Goal: Information Seeking & Learning: Learn about a topic

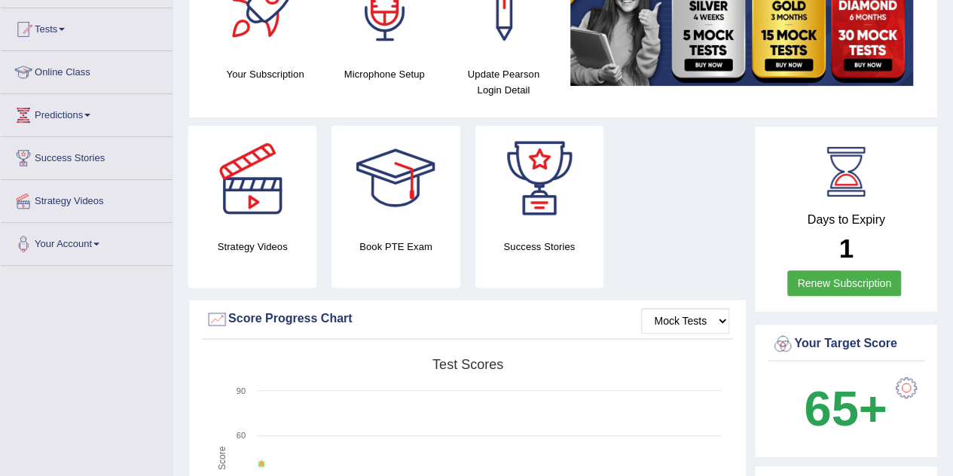
scroll to position [137, 0]
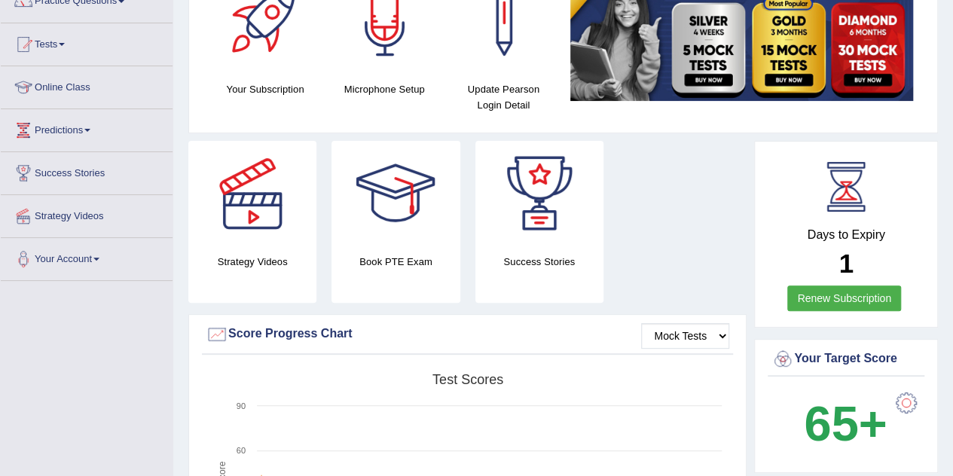
click at [810, 297] on link "Renew Subscription" at bounding box center [844, 298] width 114 height 26
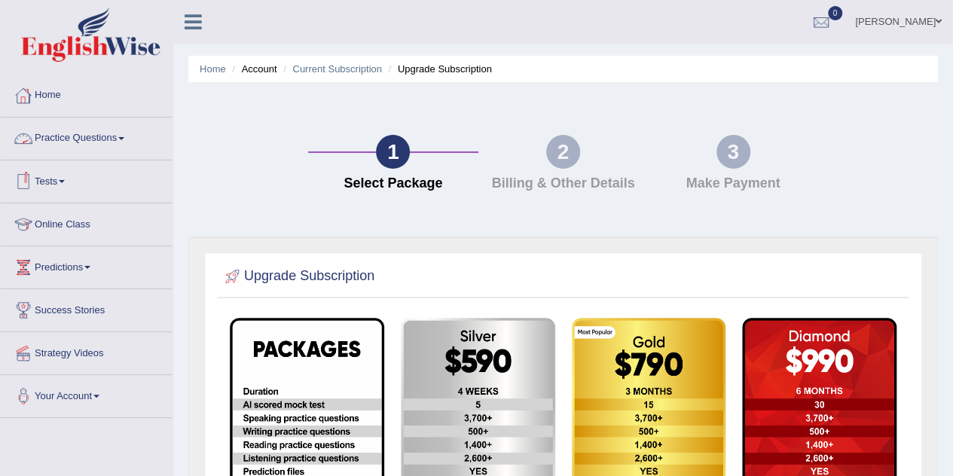
click at [53, 95] on link "Home" at bounding box center [87, 94] width 172 height 38
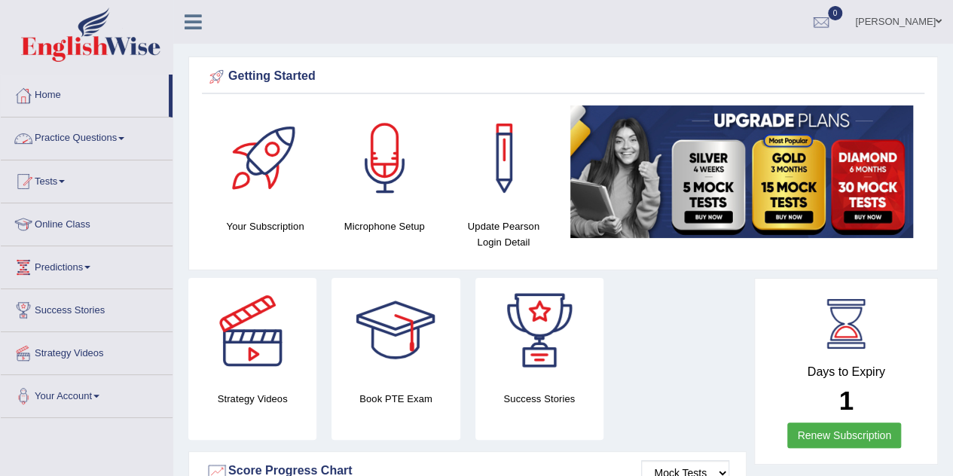
click at [91, 139] on link "Practice Questions" at bounding box center [87, 136] width 172 height 38
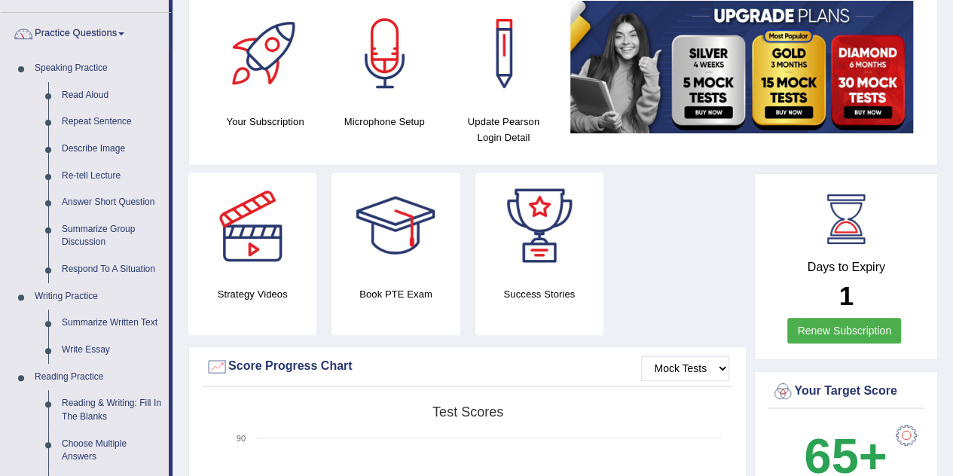
scroll to position [92, 0]
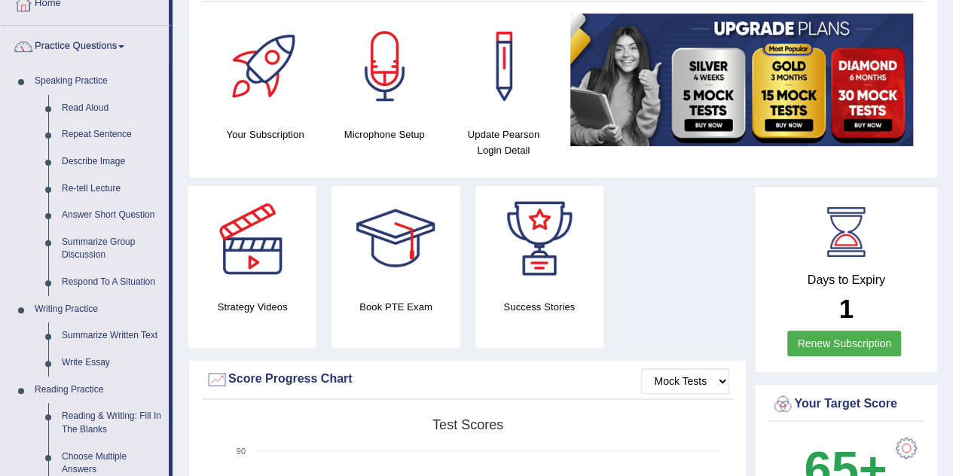
click at [85, 108] on link "Read Aloud" at bounding box center [112, 108] width 114 height 27
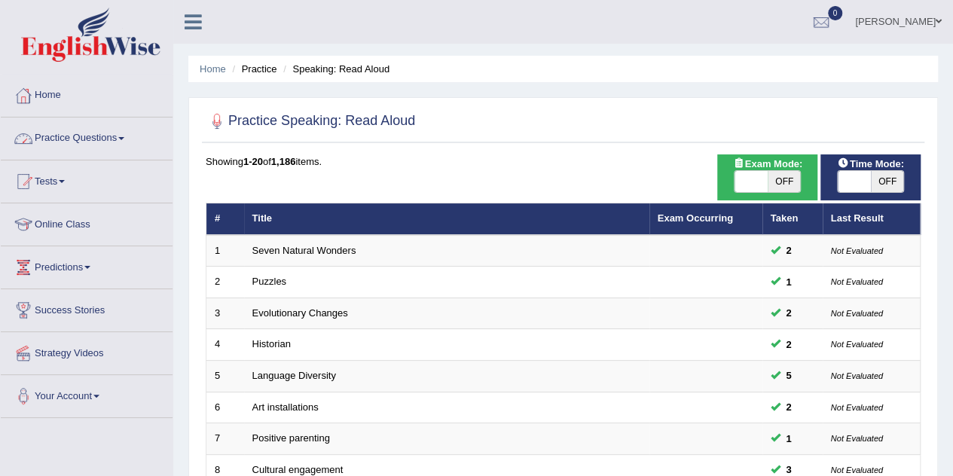
click at [72, 140] on link "Practice Questions" at bounding box center [87, 136] width 172 height 38
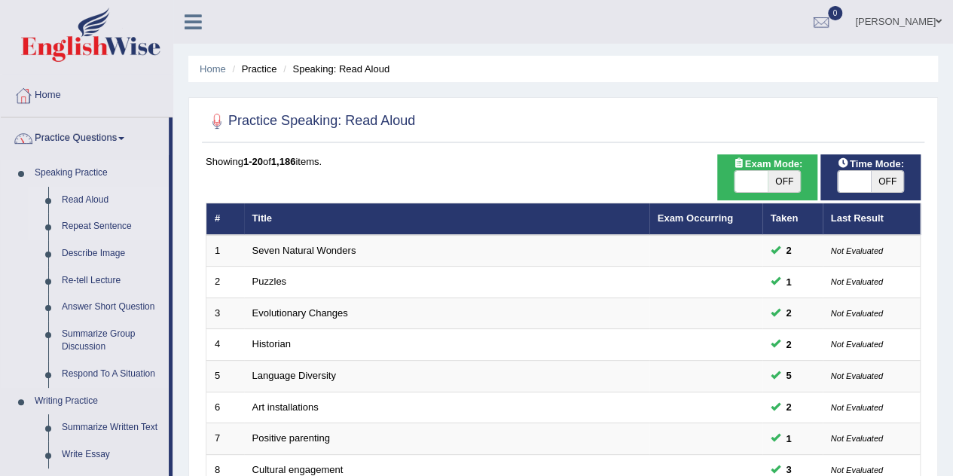
click at [84, 230] on link "Repeat Sentence" at bounding box center [112, 226] width 114 height 27
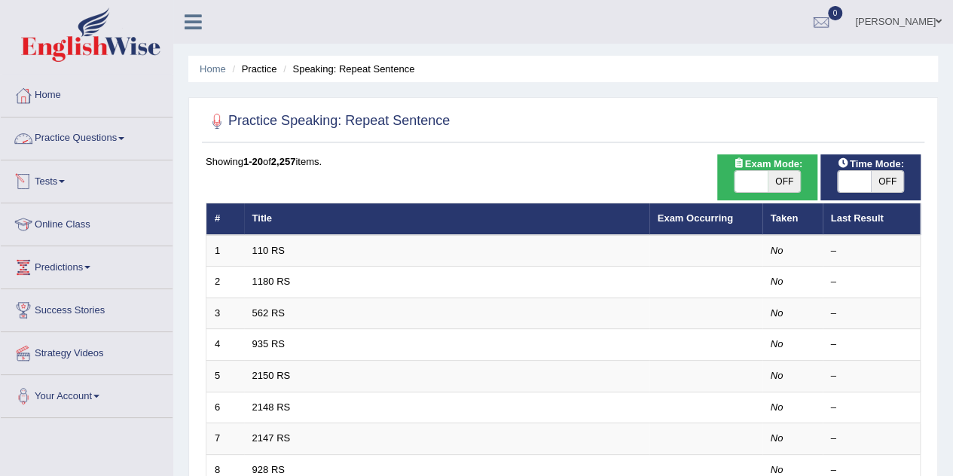
click at [90, 136] on link "Practice Questions" at bounding box center [87, 136] width 172 height 38
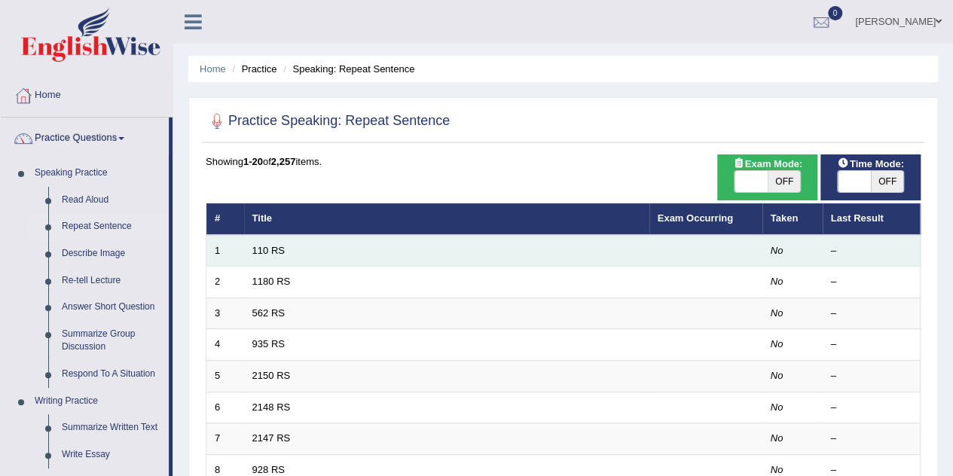
click at [328, 256] on td "110 RS" at bounding box center [446, 251] width 405 height 32
click at [265, 245] on link "110 RS" at bounding box center [268, 250] width 32 height 11
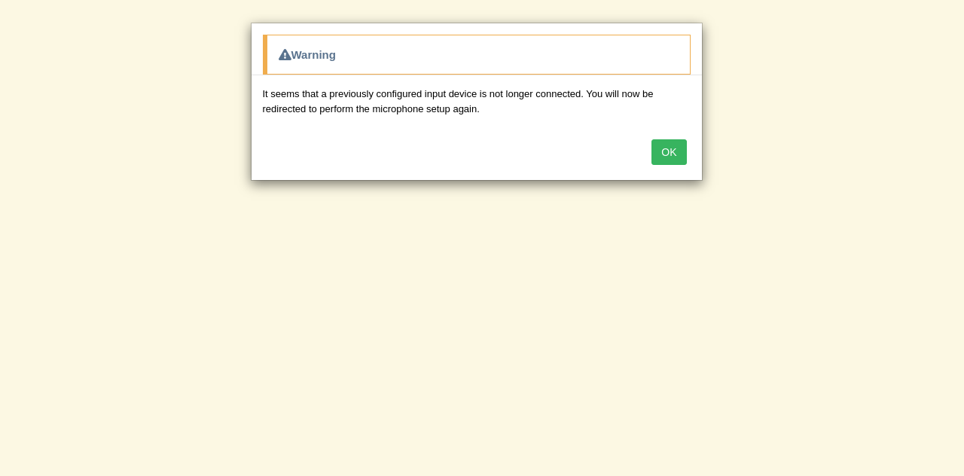
click at [671, 148] on button "OK" at bounding box center [668, 152] width 35 height 26
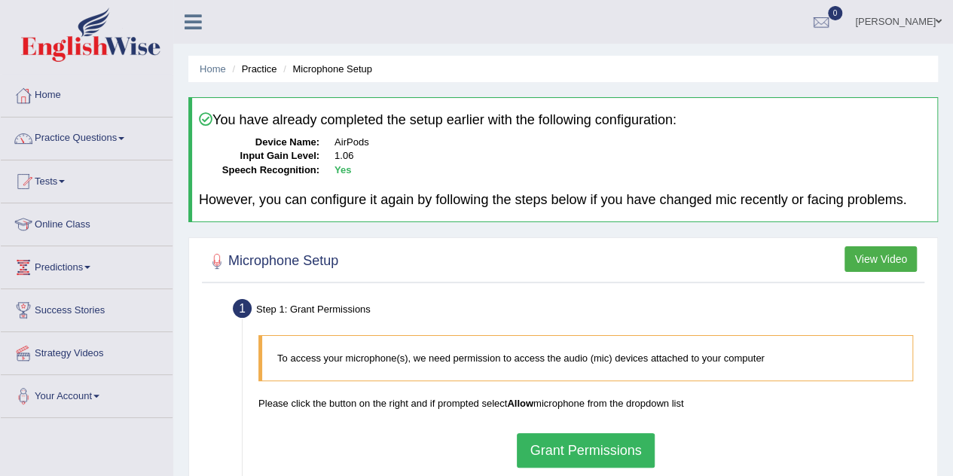
click at [624, 456] on button "Grant Permissions" at bounding box center [585, 450] width 137 height 35
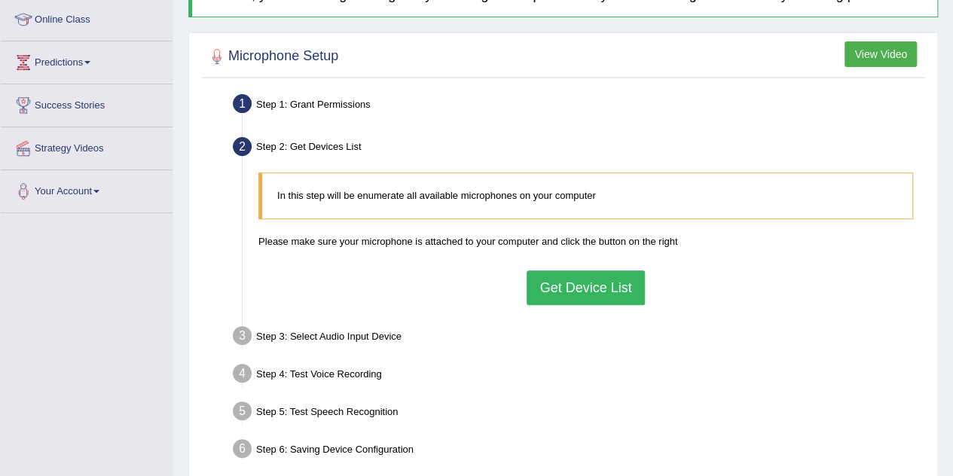
scroll to position [205, 0]
click at [593, 289] on button "Get Device List" at bounding box center [584, 287] width 117 height 35
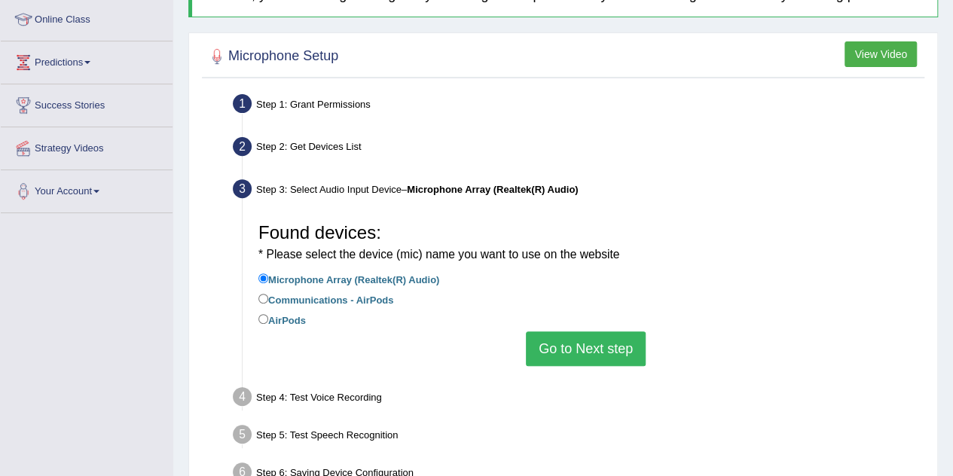
click at [276, 318] on label "AirPods" at bounding box center [281, 319] width 47 height 17
click at [268, 318] on input "AirPods" at bounding box center [263, 319] width 10 height 10
radio input "true"
click at [340, 297] on label "Communications - AirPods" at bounding box center [325, 299] width 135 height 17
click at [268, 297] on input "Communications - AirPods" at bounding box center [263, 299] width 10 height 10
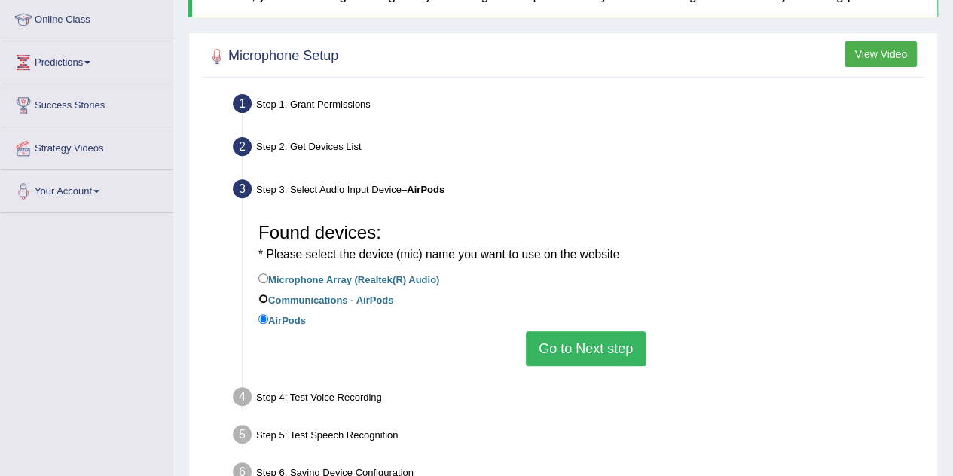
radio input "true"
click at [303, 316] on label "AirPods" at bounding box center [281, 319] width 47 height 17
click at [268, 316] on input "AirPods" at bounding box center [263, 319] width 10 height 10
radio input "true"
click at [559, 352] on button "Go to Next step" at bounding box center [586, 348] width 120 height 35
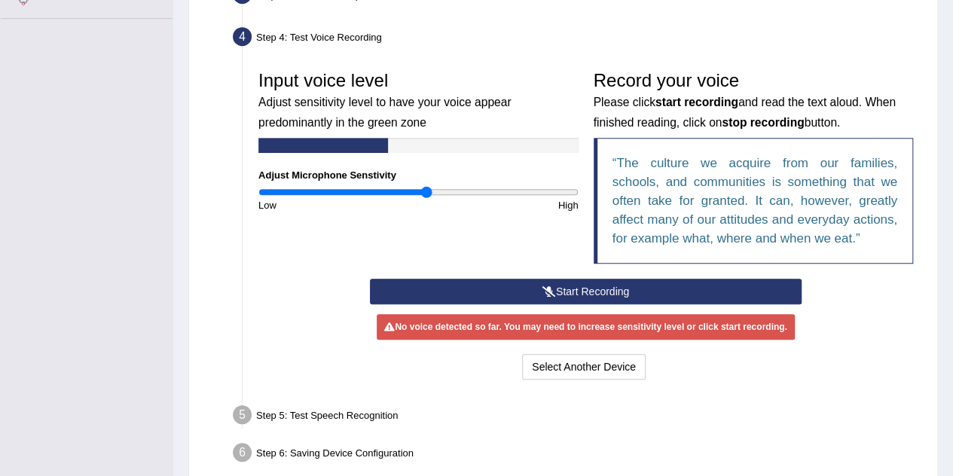
scroll to position [369, 0]
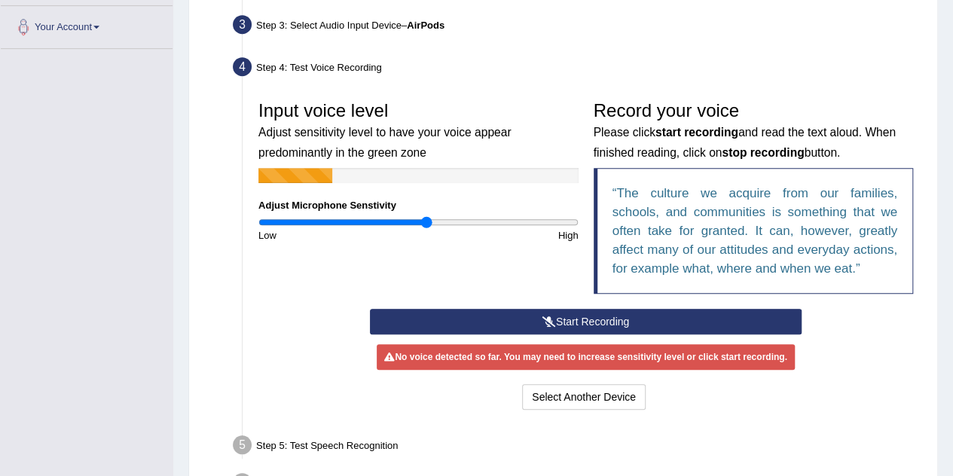
click at [520, 313] on button "Start Recording" at bounding box center [586, 322] width 432 height 26
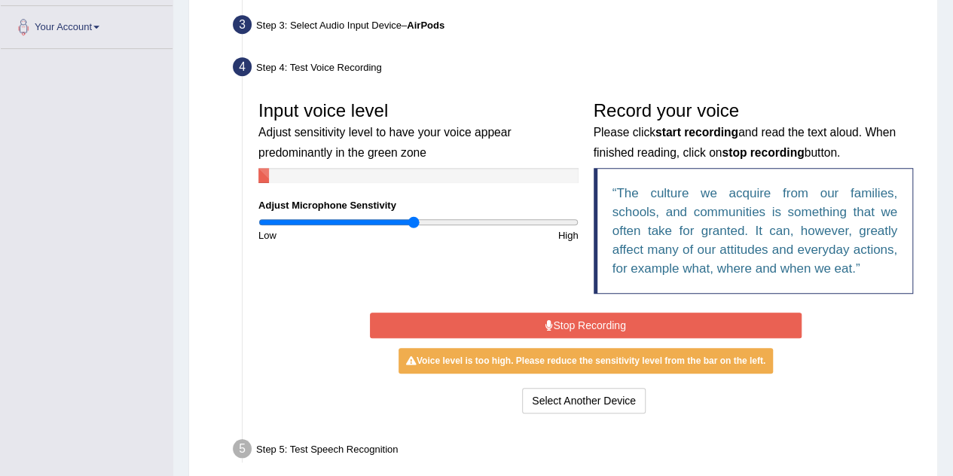
click at [412, 218] on input "range" at bounding box center [418, 222] width 320 height 12
type input "0.86"
click at [395, 219] on input "range" at bounding box center [418, 222] width 320 height 12
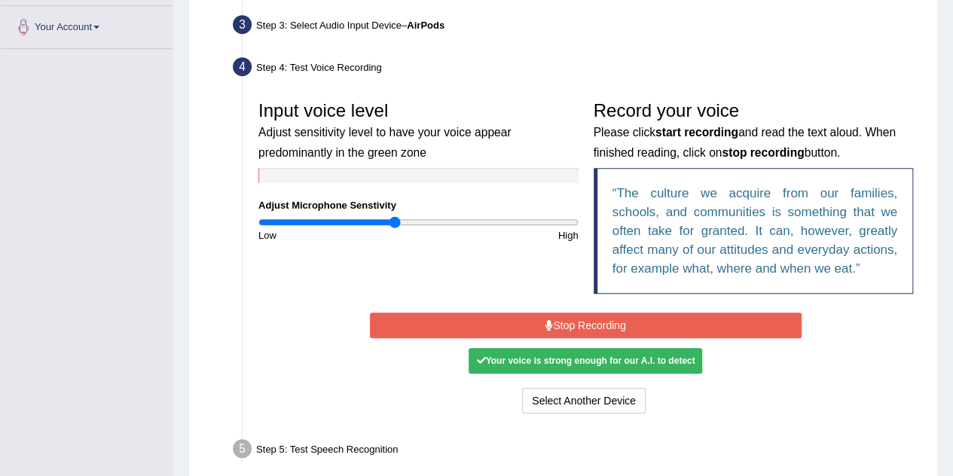
scroll to position [472, 0]
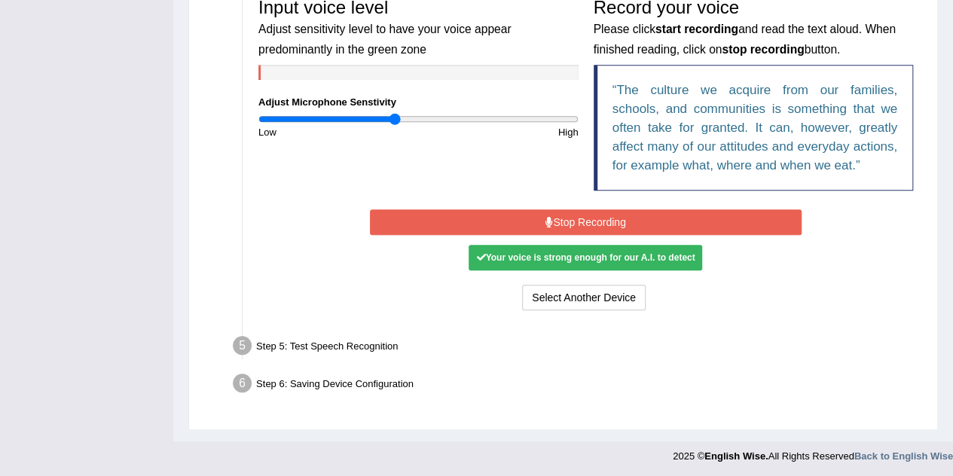
click at [581, 226] on button "Stop Recording" at bounding box center [586, 222] width 432 height 26
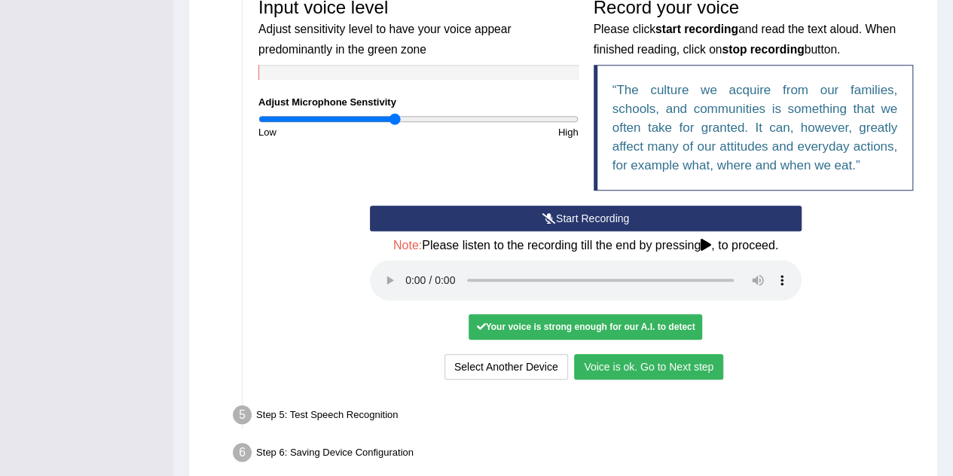
click at [643, 365] on button "Voice is ok. Go to Next step" at bounding box center [648, 367] width 149 height 26
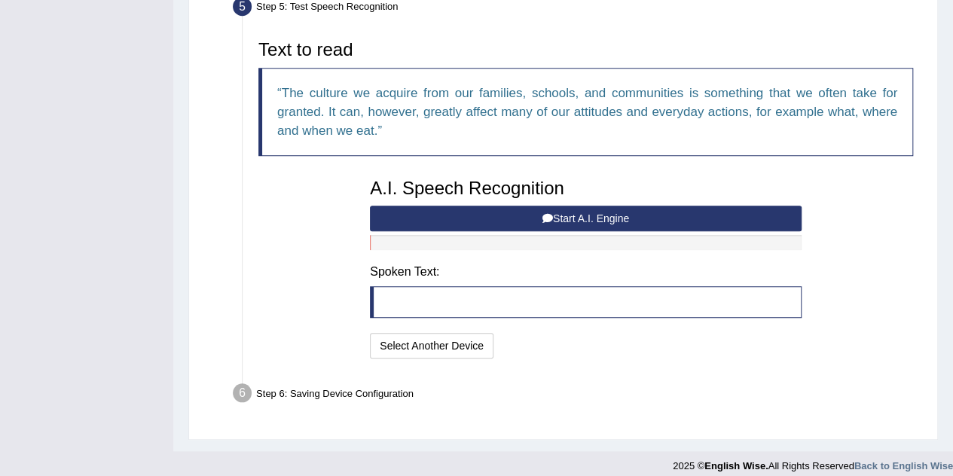
click at [573, 216] on button "Start A.I. Engine" at bounding box center [586, 219] width 432 height 26
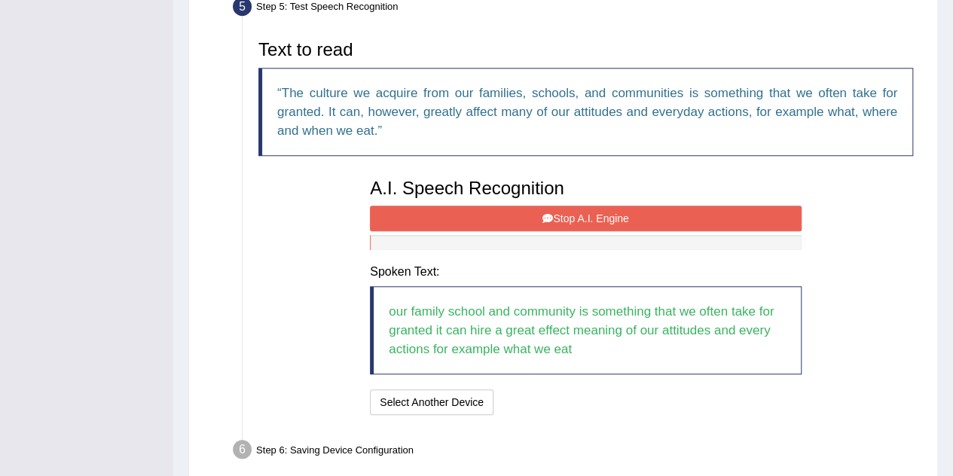
click at [573, 216] on button "Stop A.I. Engine" at bounding box center [586, 219] width 432 height 26
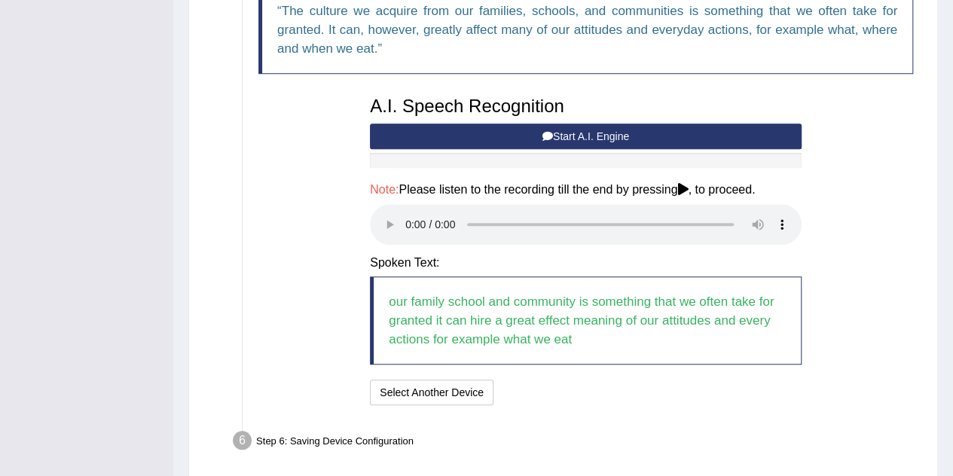
scroll to position [611, 0]
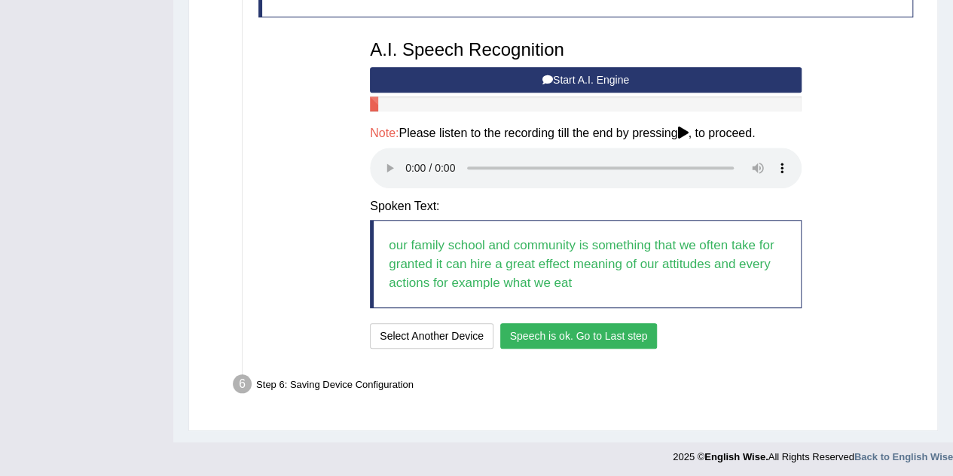
click at [581, 329] on button "Speech is ok. Go to Last step" at bounding box center [578, 336] width 157 height 26
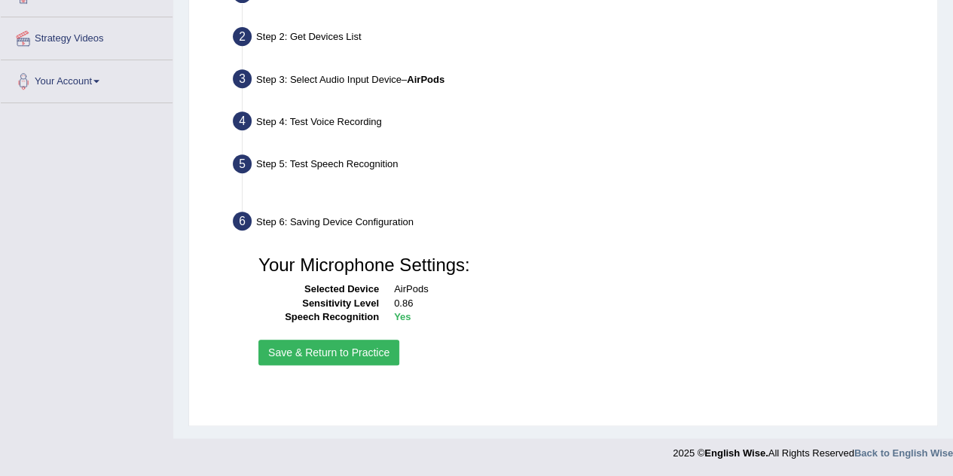
scroll to position [315, 0]
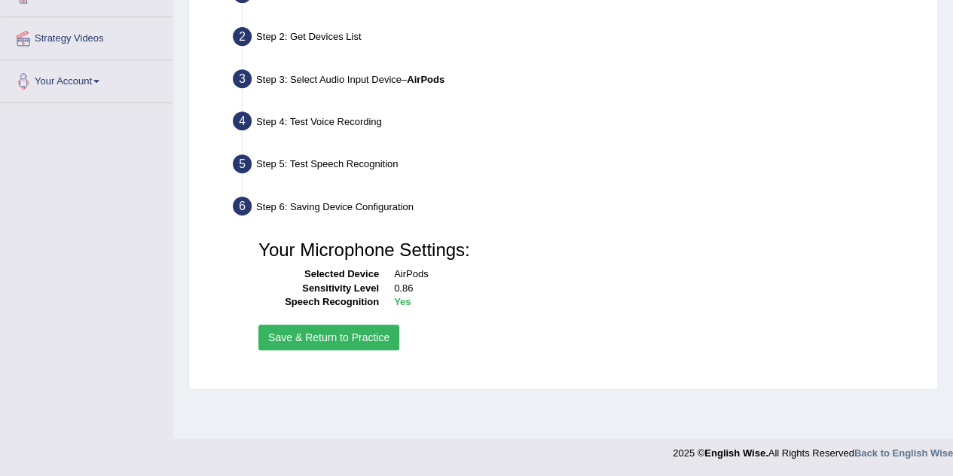
click at [325, 342] on button "Save & Return to Practice" at bounding box center [328, 338] width 141 height 26
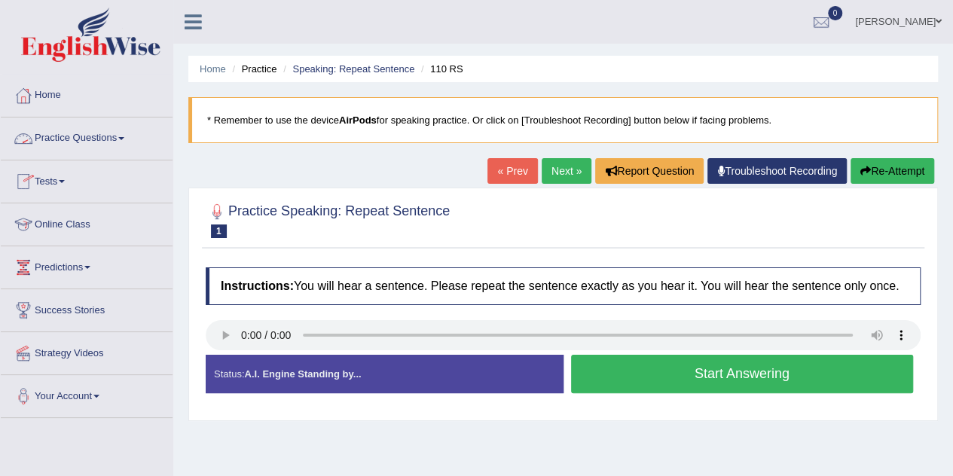
click at [93, 136] on link "Practice Questions" at bounding box center [87, 136] width 172 height 38
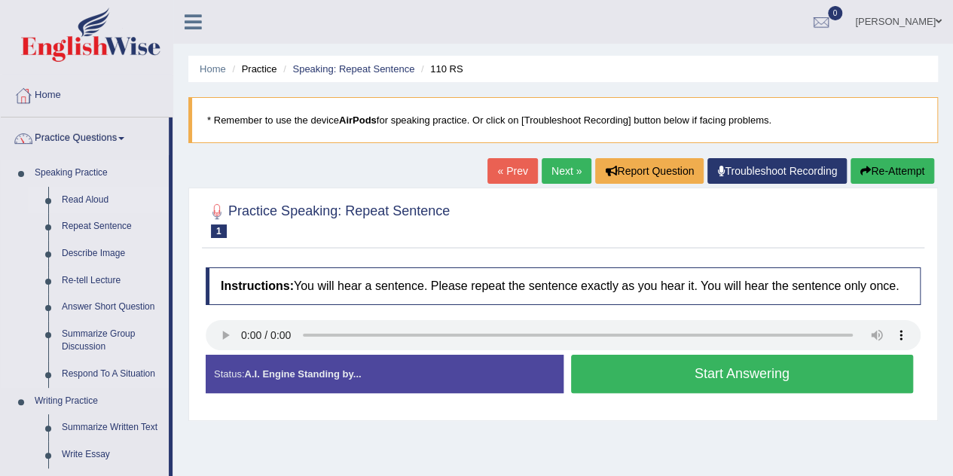
click at [95, 204] on link "Read Aloud" at bounding box center [112, 200] width 114 height 27
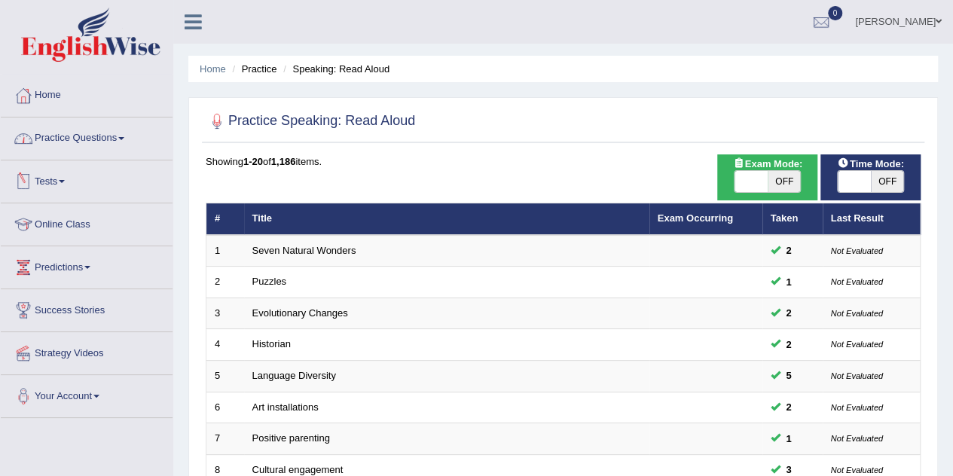
click at [86, 154] on link "Practice Questions" at bounding box center [87, 136] width 172 height 38
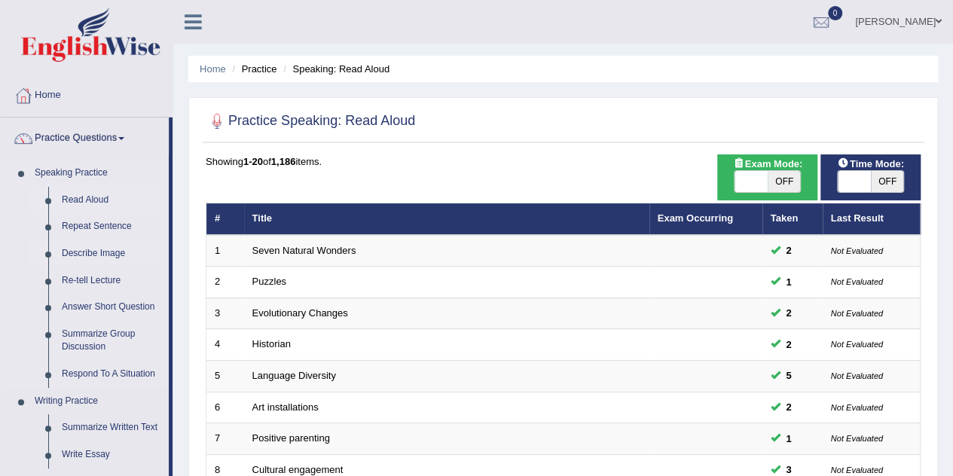
click at [104, 242] on link "Describe Image" at bounding box center [112, 253] width 114 height 27
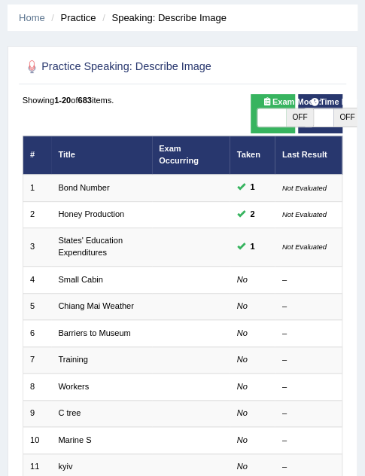
scroll to position [48, 0]
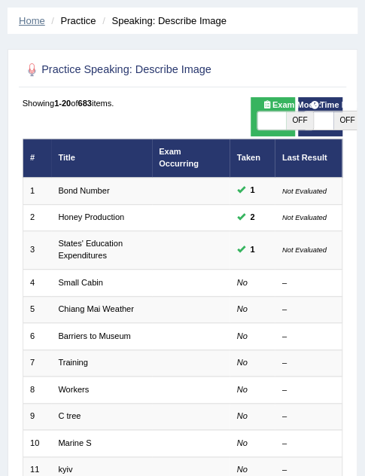
click at [30, 18] on link "Home" at bounding box center [32, 20] width 26 height 11
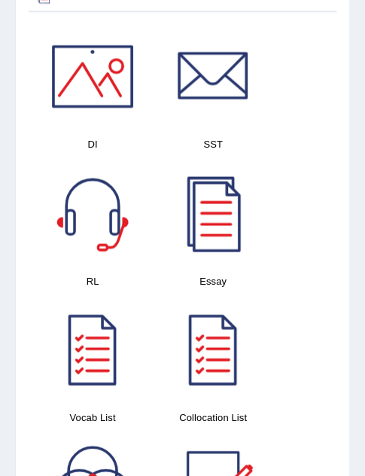
scroll to position [1441, 0]
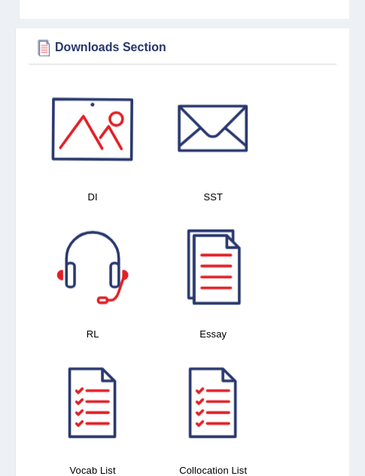
click at [75, 151] on div at bounding box center [92, 128] width 105 height 105
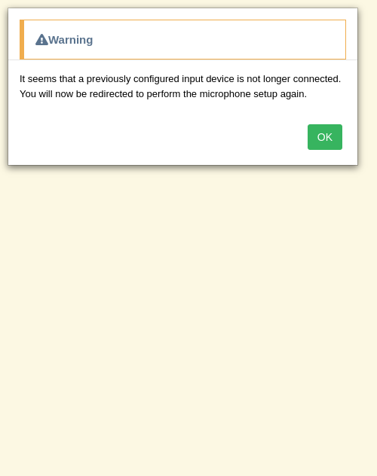
click at [327, 133] on button "OK" at bounding box center [324, 137] width 35 height 26
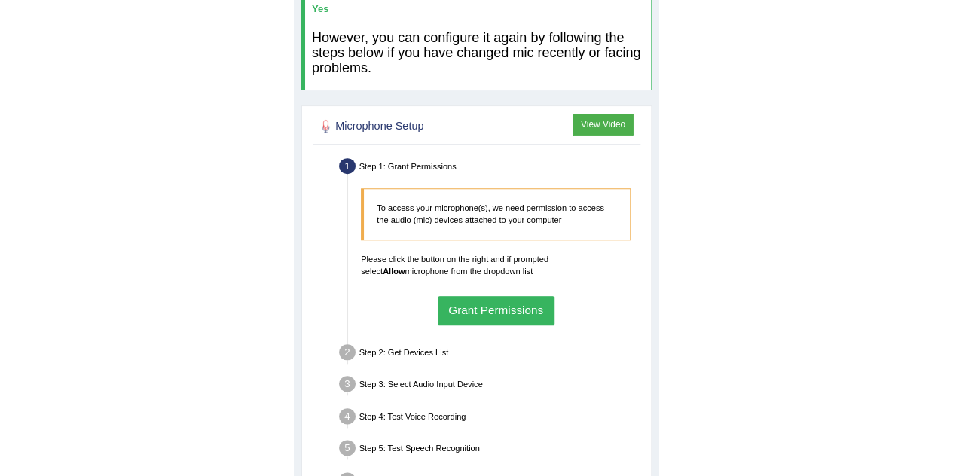
scroll to position [249, 0]
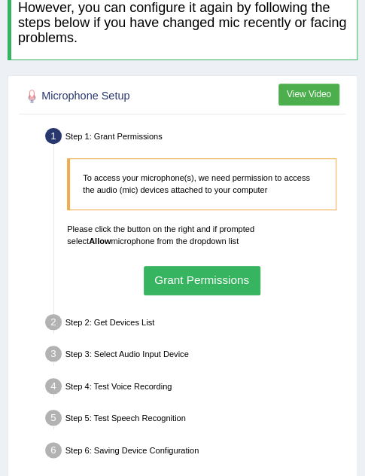
click at [173, 282] on button "Grant Permissions" at bounding box center [202, 280] width 117 height 29
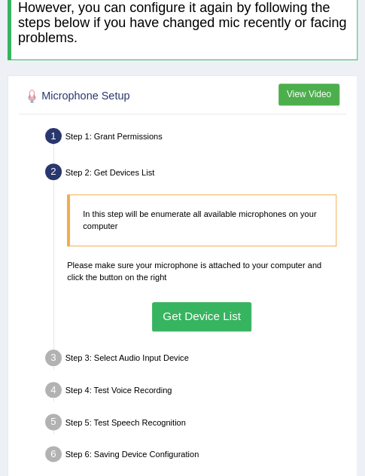
click at [176, 312] on button "Get Device List" at bounding box center [202, 316] width 100 height 29
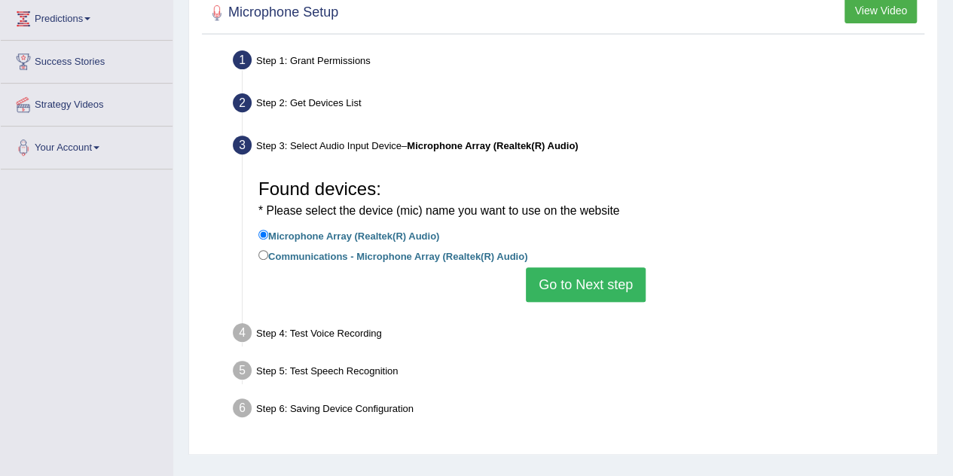
click at [364, 272] on button "Go to Next step" at bounding box center [586, 284] width 120 height 35
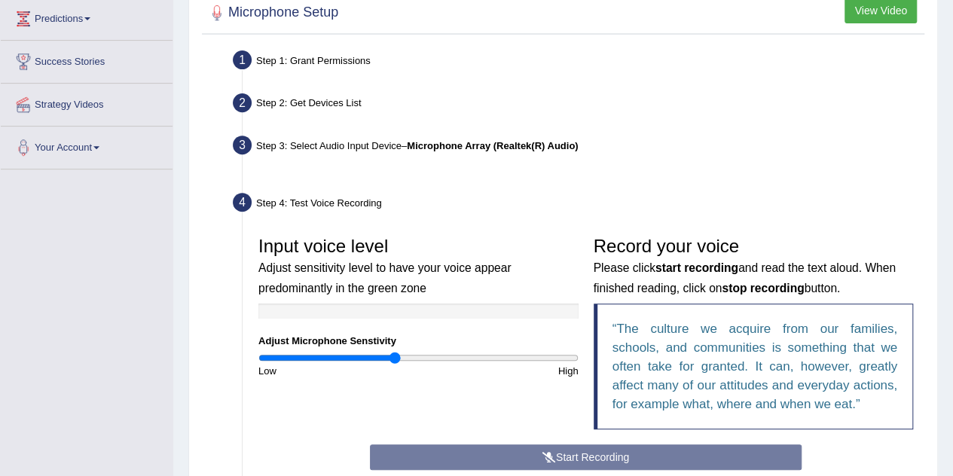
click at [364, 272] on ul "Step 1: Grant Permissions To access your microphone(s), we need permission to a…" at bounding box center [563, 351] width 715 height 611
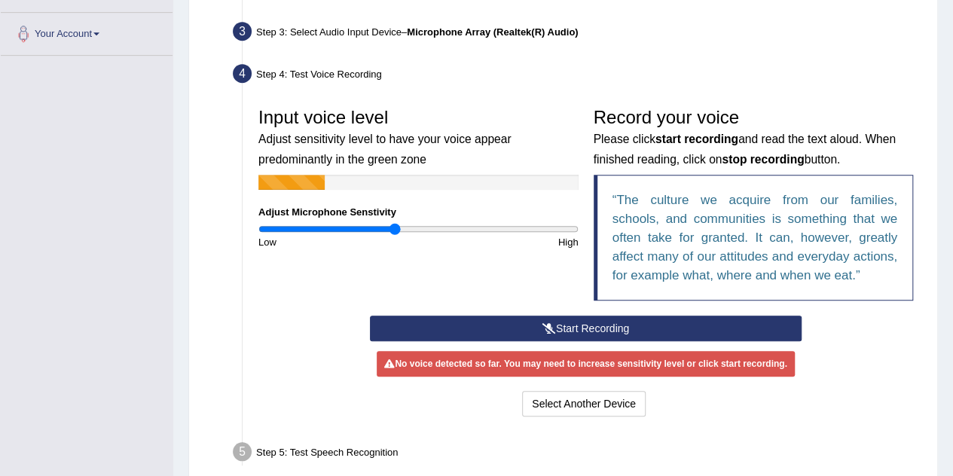
scroll to position [364, 0]
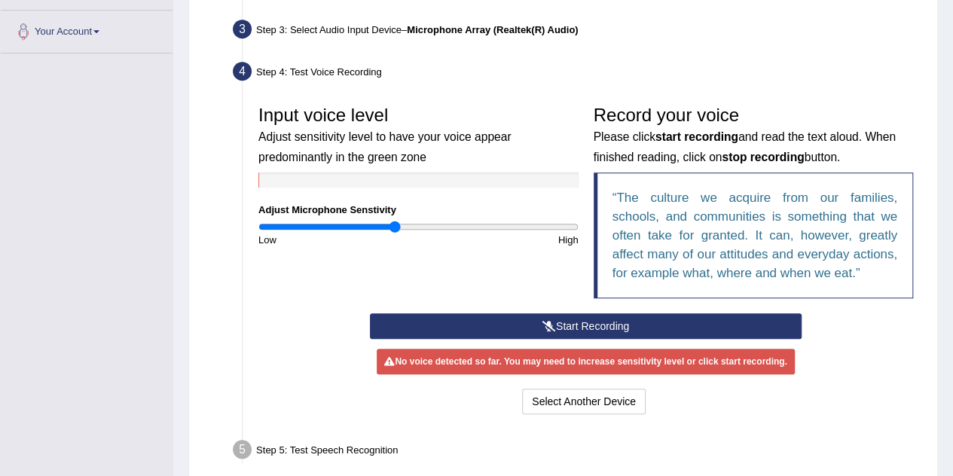
click at [364, 321] on icon at bounding box center [549, 326] width 14 height 11
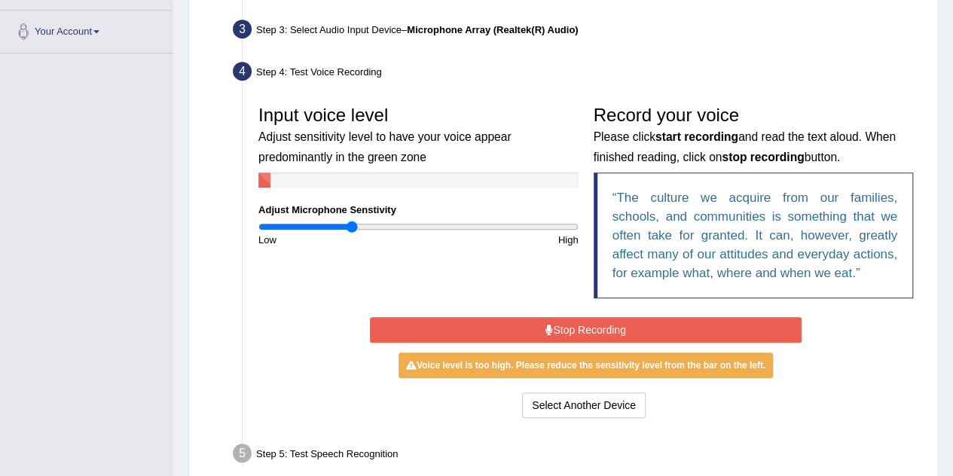
type input "0.58"
click at [352, 228] on input "range" at bounding box center [418, 227] width 320 height 12
click at [364, 335] on button "Stop Recording" at bounding box center [586, 330] width 432 height 26
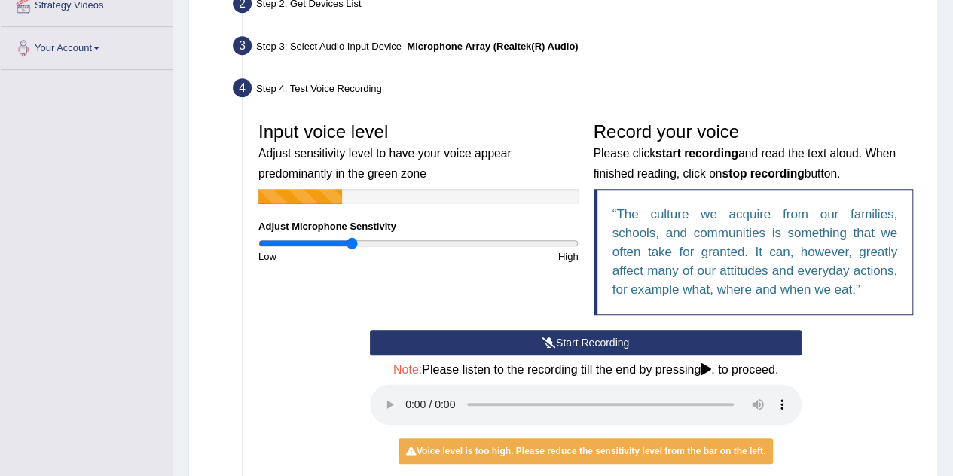
scroll to position [0, 0]
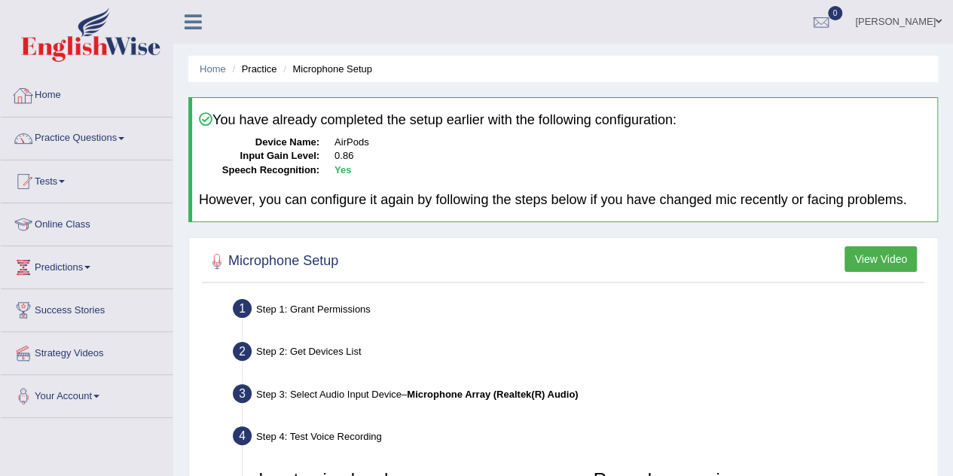
click at [67, 102] on link "Home" at bounding box center [87, 94] width 172 height 38
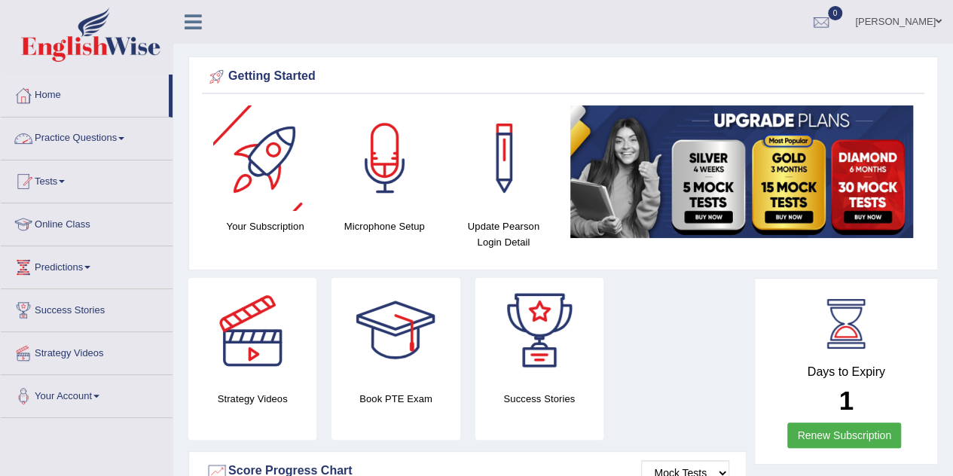
click at [65, 130] on link "Practice Questions" at bounding box center [87, 136] width 172 height 38
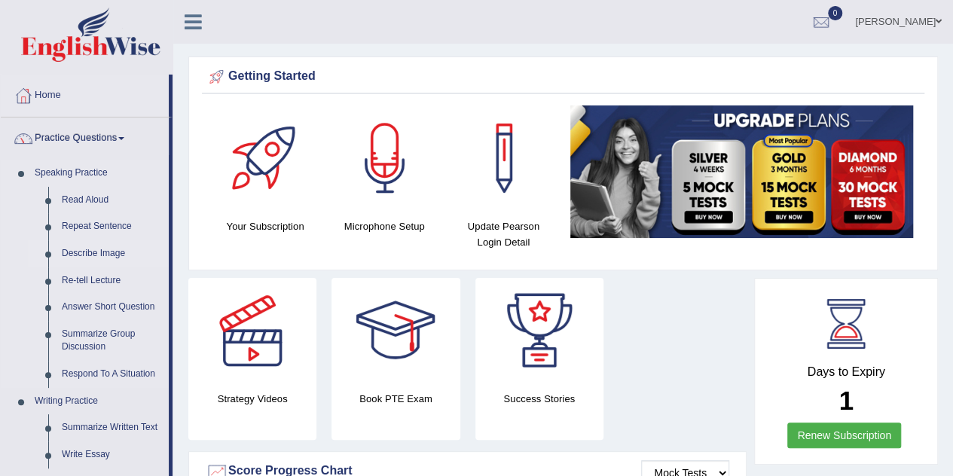
click at [105, 256] on link "Describe Image" at bounding box center [112, 253] width 114 height 27
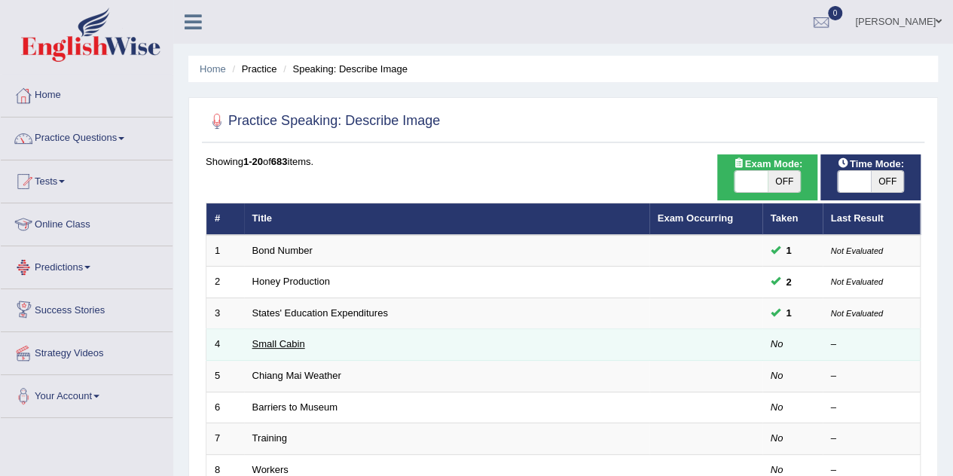
click at [263, 341] on link "Small Cabin" at bounding box center [278, 343] width 53 height 11
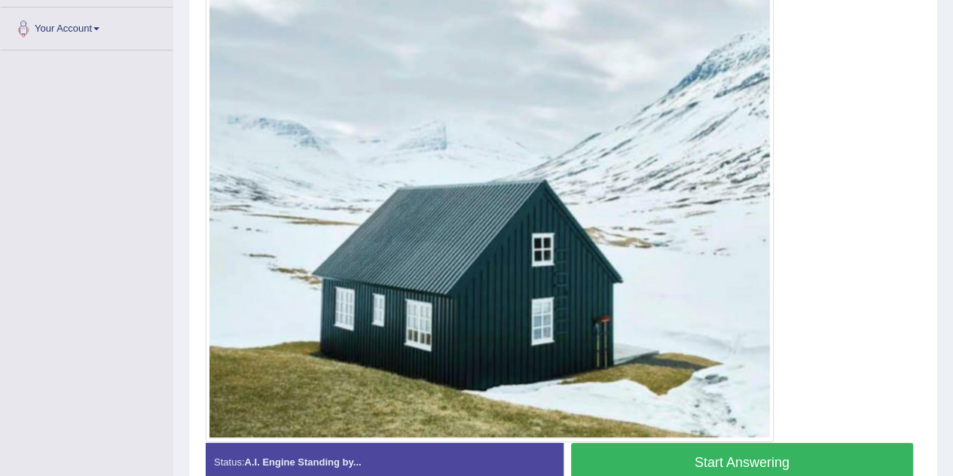
scroll to position [371, 0]
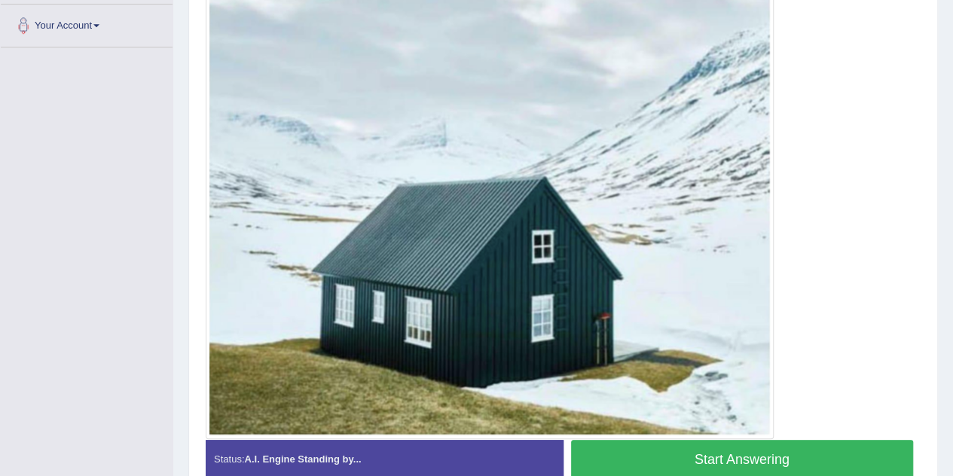
click at [724, 456] on button "Start Answering" at bounding box center [742, 459] width 343 height 38
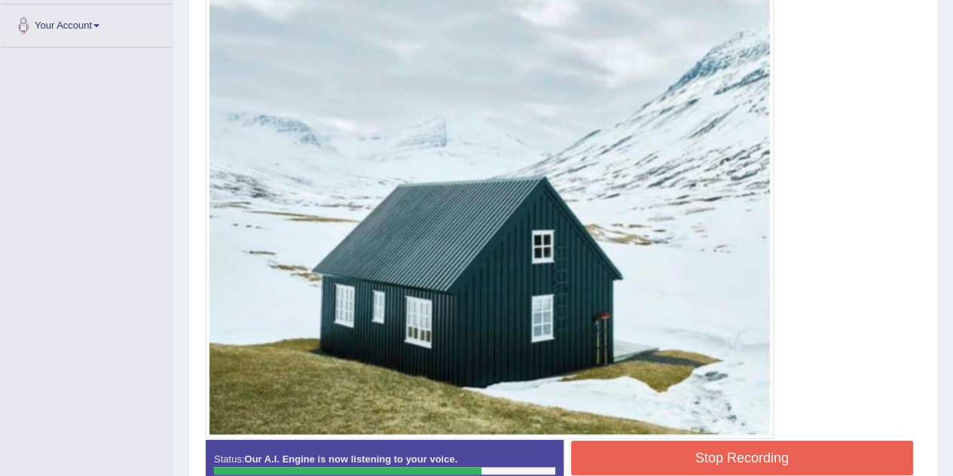
click at [724, 456] on button "Stop Recording" at bounding box center [742, 458] width 343 height 35
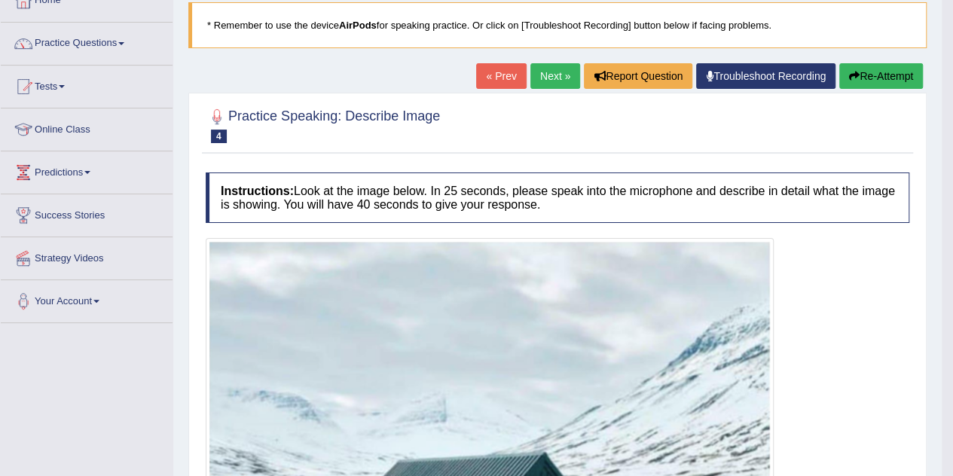
scroll to position [88, 0]
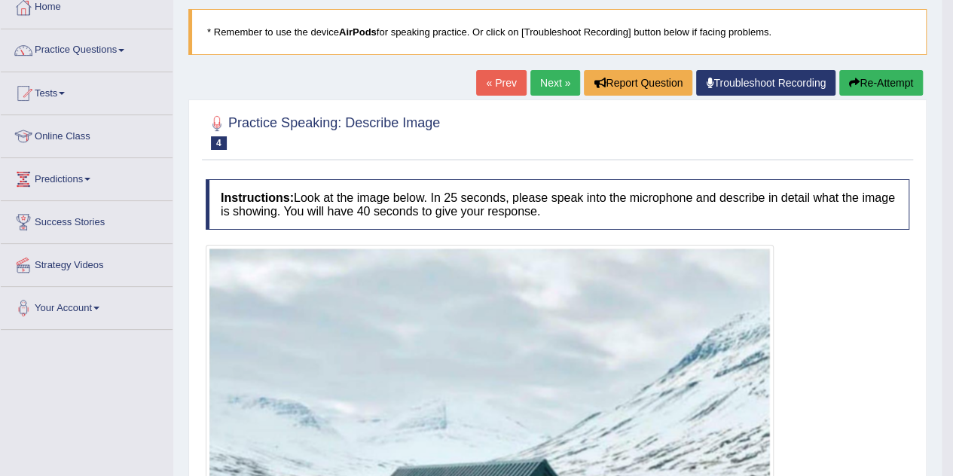
click at [545, 82] on link "Next »" at bounding box center [555, 83] width 50 height 26
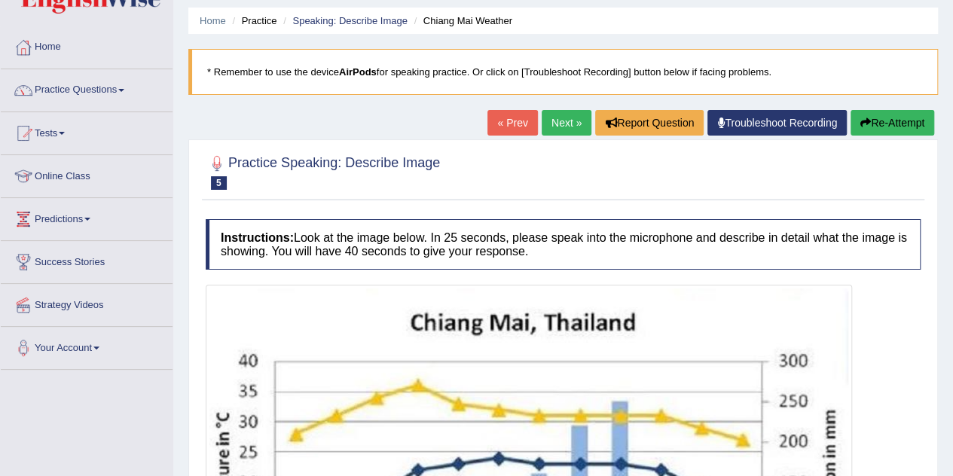
scroll to position [47, 0]
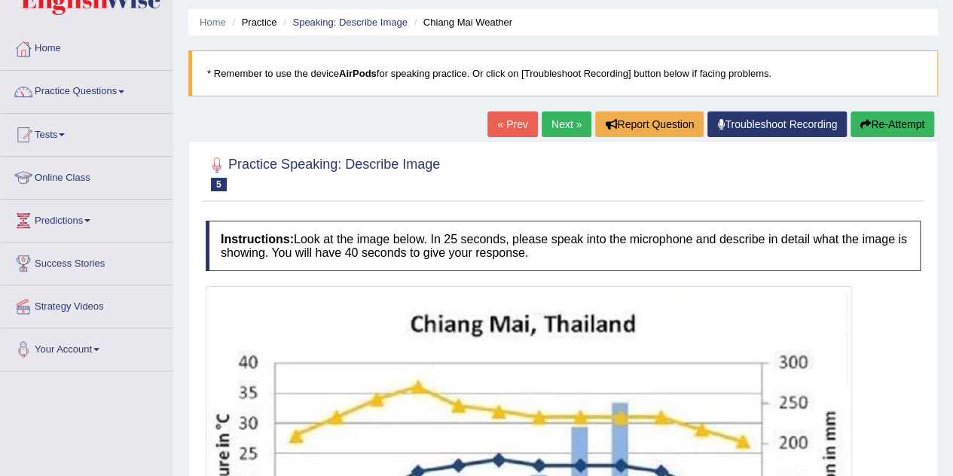
click at [111, 87] on link "Practice Questions" at bounding box center [87, 90] width 172 height 38
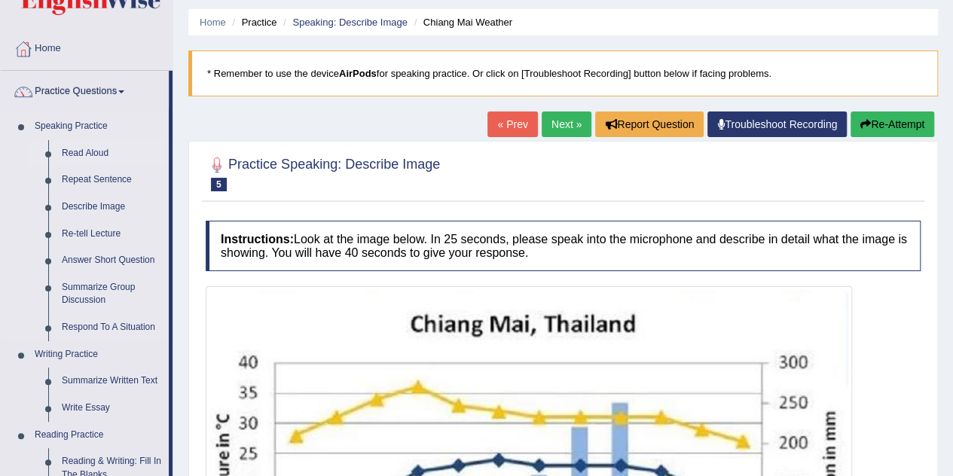
click at [78, 156] on link "Read Aloud" at bounding box center [112, 153] width 114 height 27
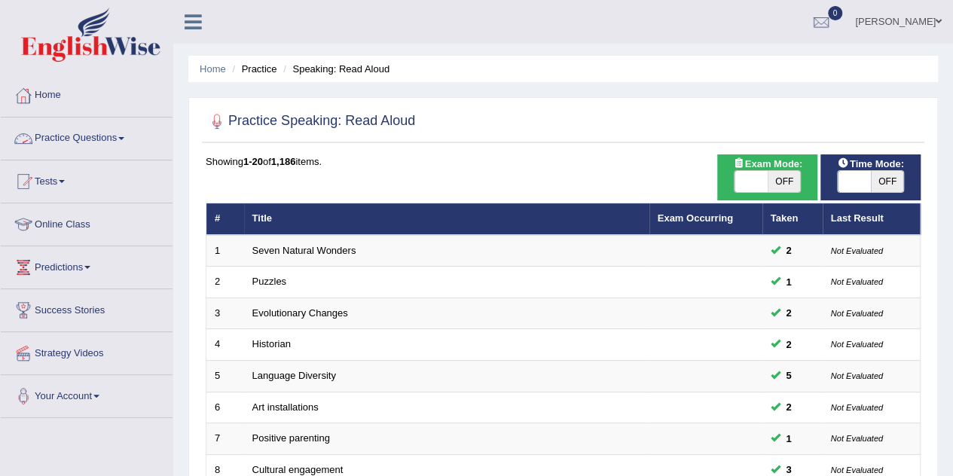
click at [110, 139] on link "Practice Questions" at bounding box center [87, 136] width 172 height 38
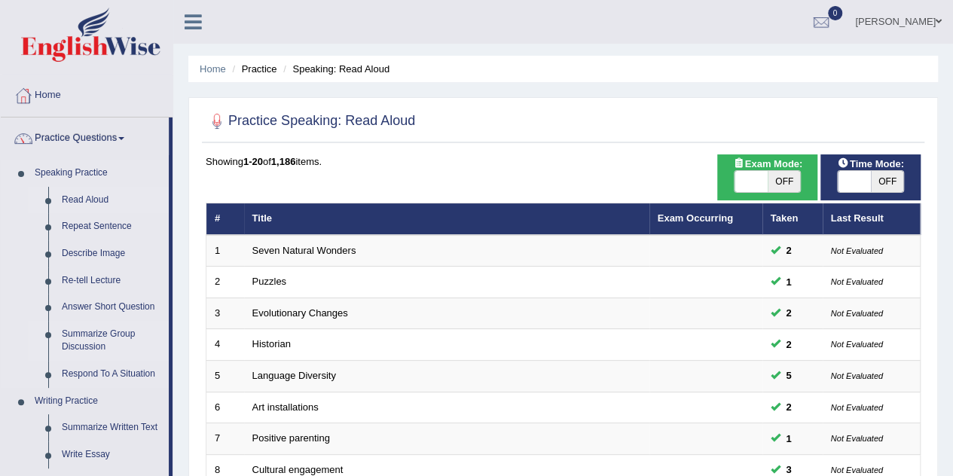
click at [95, 335] on link "Summarize Group Discussion" at bounding box center [112, 341] width 114 height 40
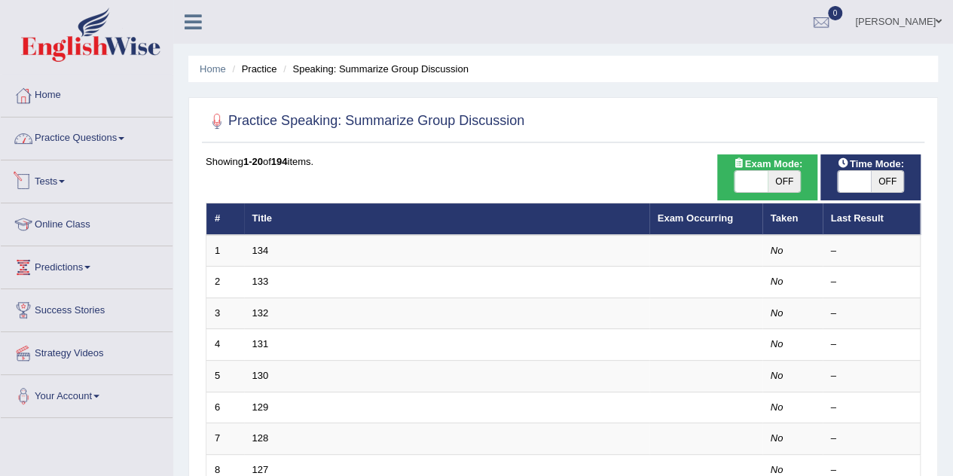
click at [119, 138] on link "Practice Questions" at bounding box center [87, 136] width 172 height 38
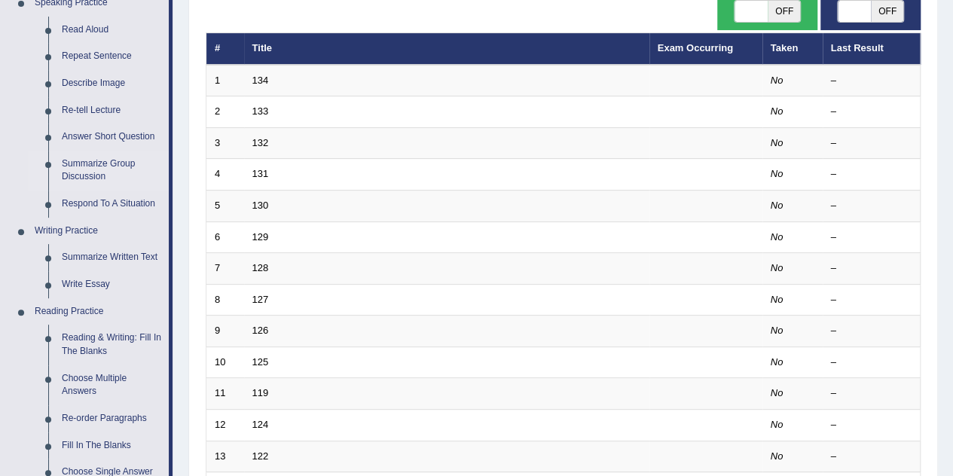
scroll to position [188, 0]
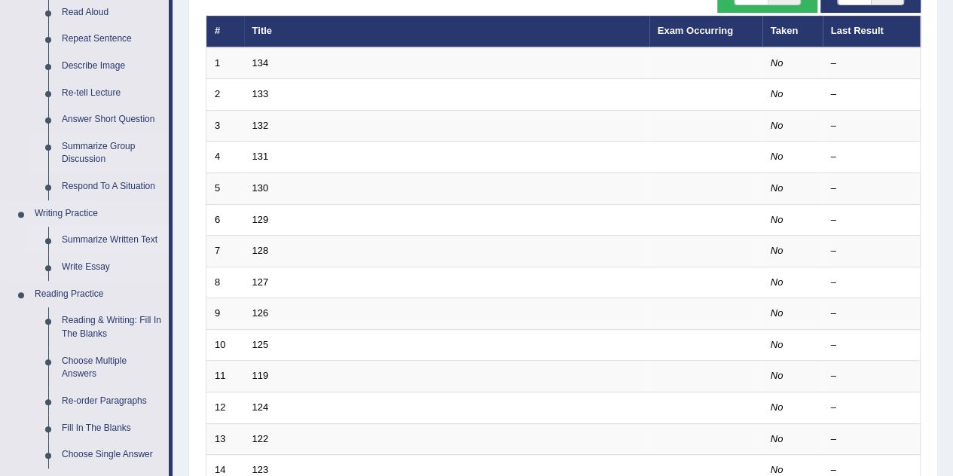
click at [99, 239] on link "Summarize Written Text" at bounding box center [112, 240] width 114 height 27
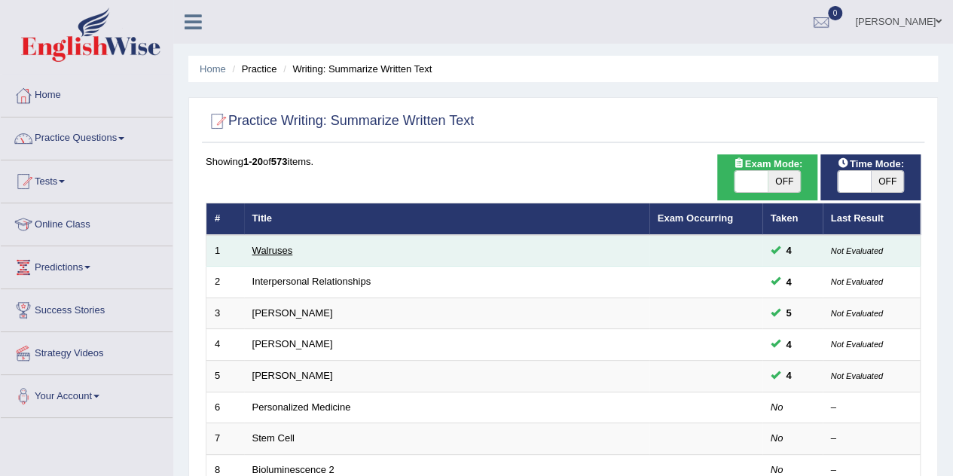
click at [271, 245] on link "Walruses" at bounding box center [272, 250] width 41 height 11
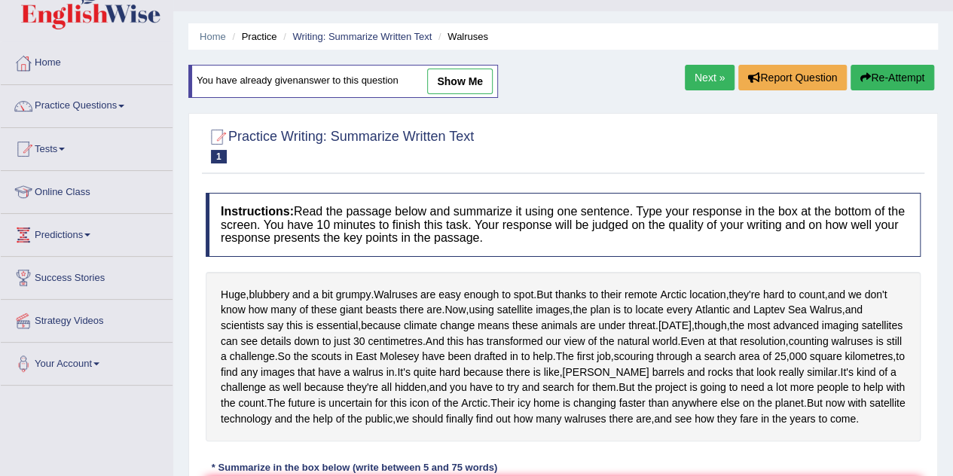
scroll to position [25, 0]
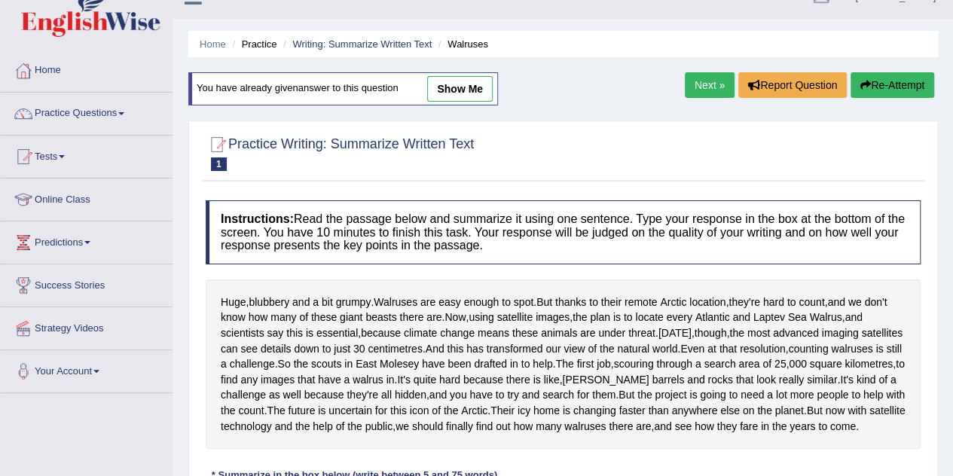
click at [474, 87] on link "show me" at bounding box center [460, 89] width 66 height 26
type textarea "Huge blubbery, a bit grumpy and walruses are easy enough to spot, the plan is l…"
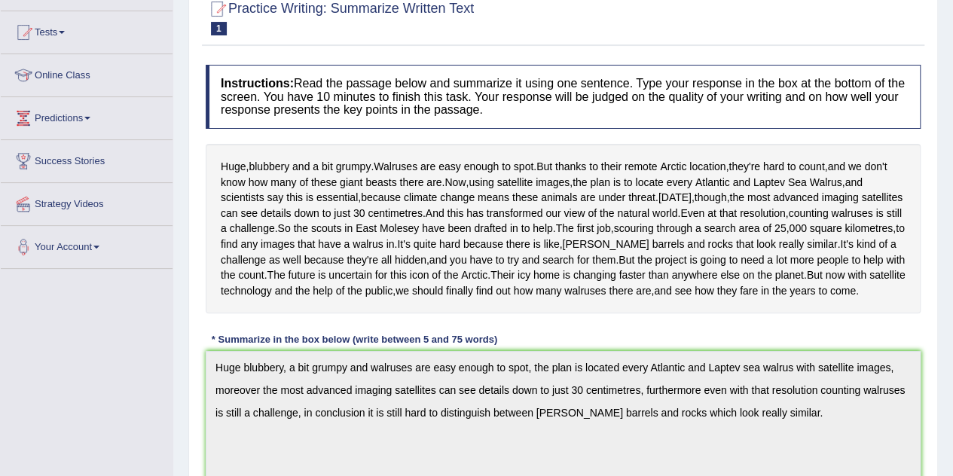
scroll to position [0, 0]
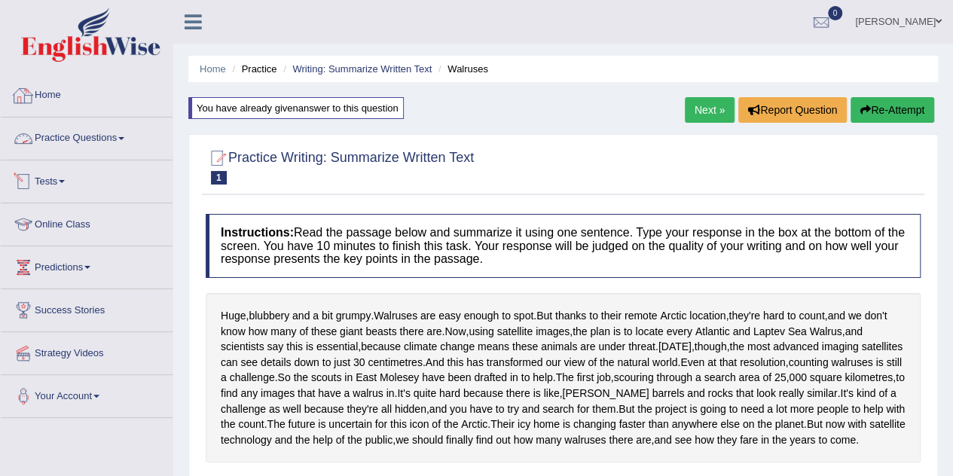
click at [48, 96] on link "Home" at bounding box center [87, 94] width 172 height 38
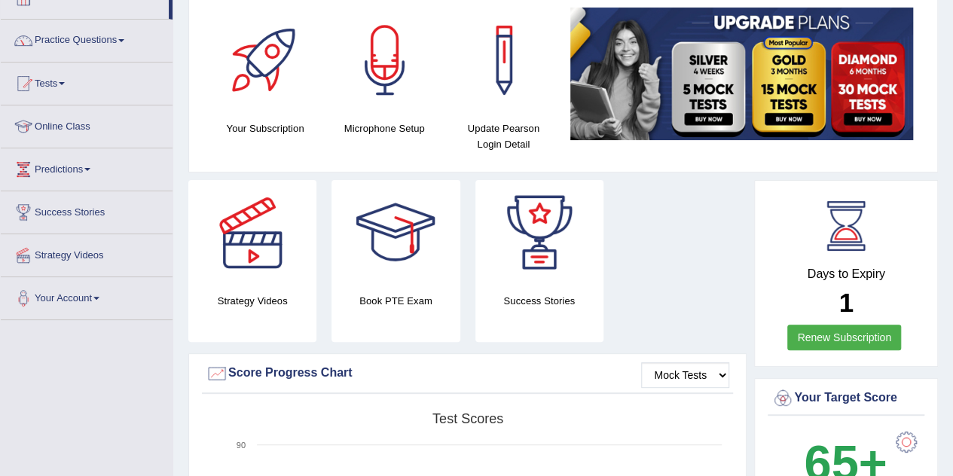
scroll to position [96, 0]
